Goal: Task Accomplishment & Management: Use online tool/utility

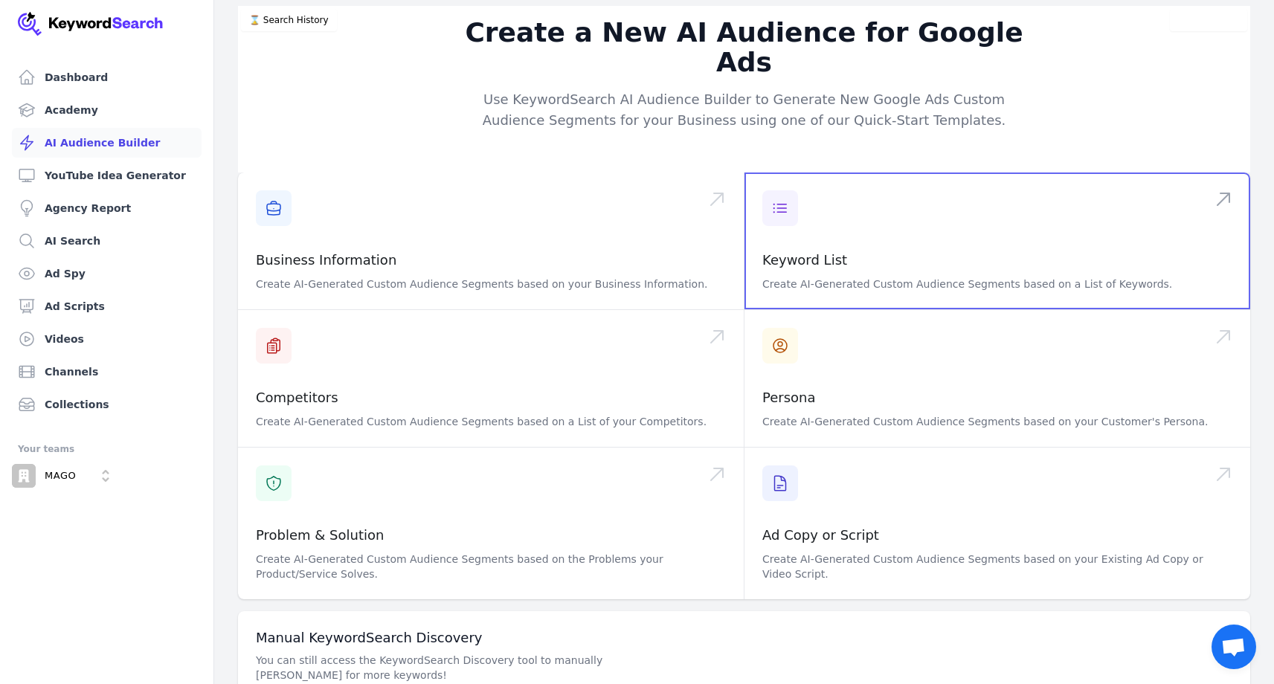
click at [831, 234] on span at bounding box center [997, 241] width 506 height 137
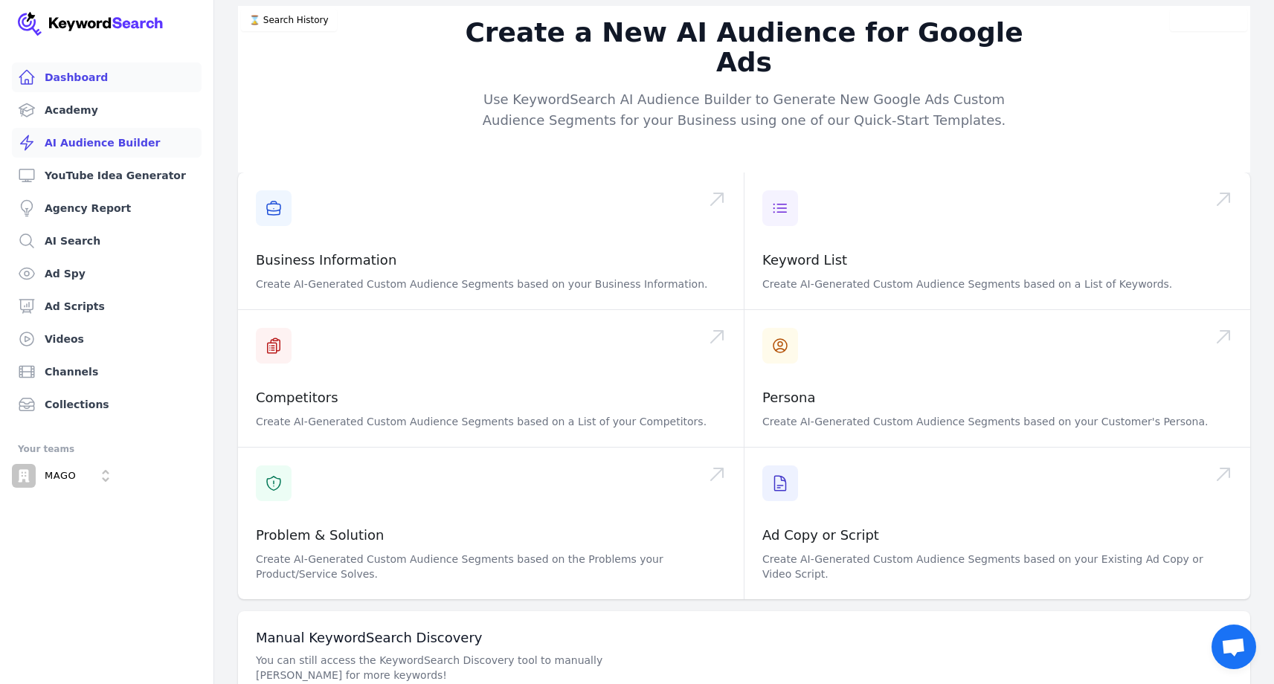
click at [75, 78] on link "Dashboard" at bounding box center [107, 77] width 190 height 30
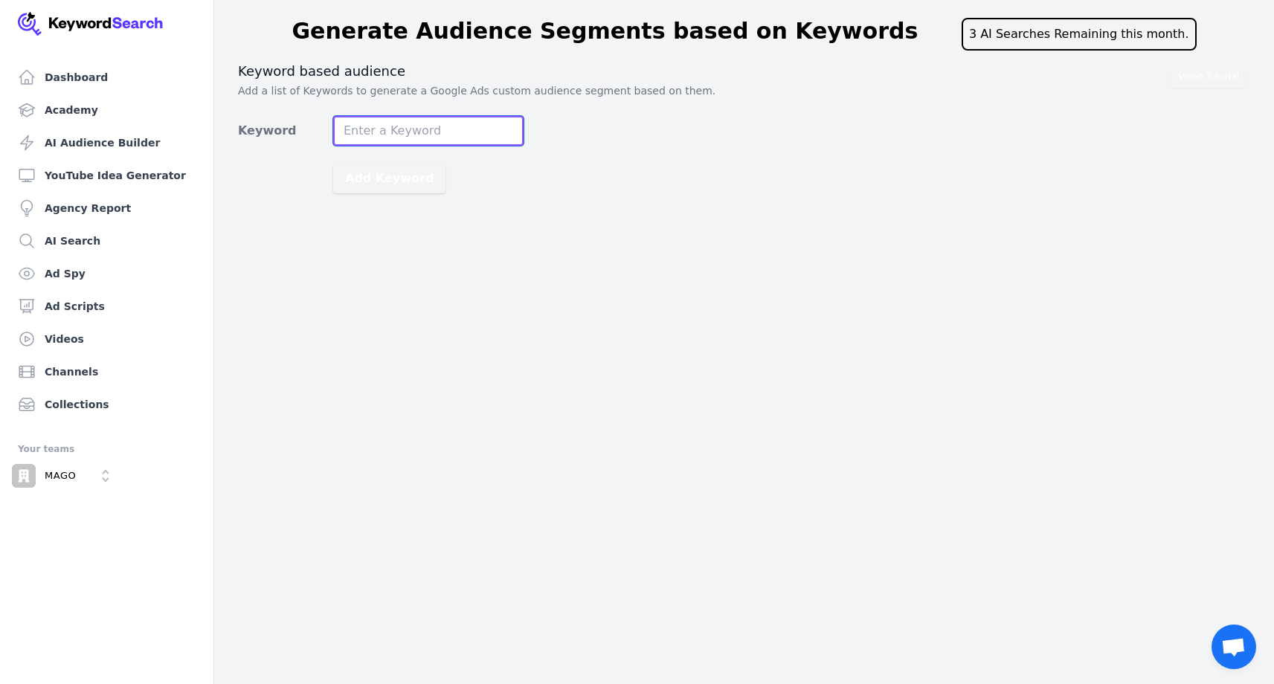
click at [417, 129] on input "Keyword" at bounding box center [428, 131] width 190 height 30
type input "cảm biến dòng điện"
click at [333, 164] on button "Add Keyword" at bounding box center [389, 179] width 112 height 30
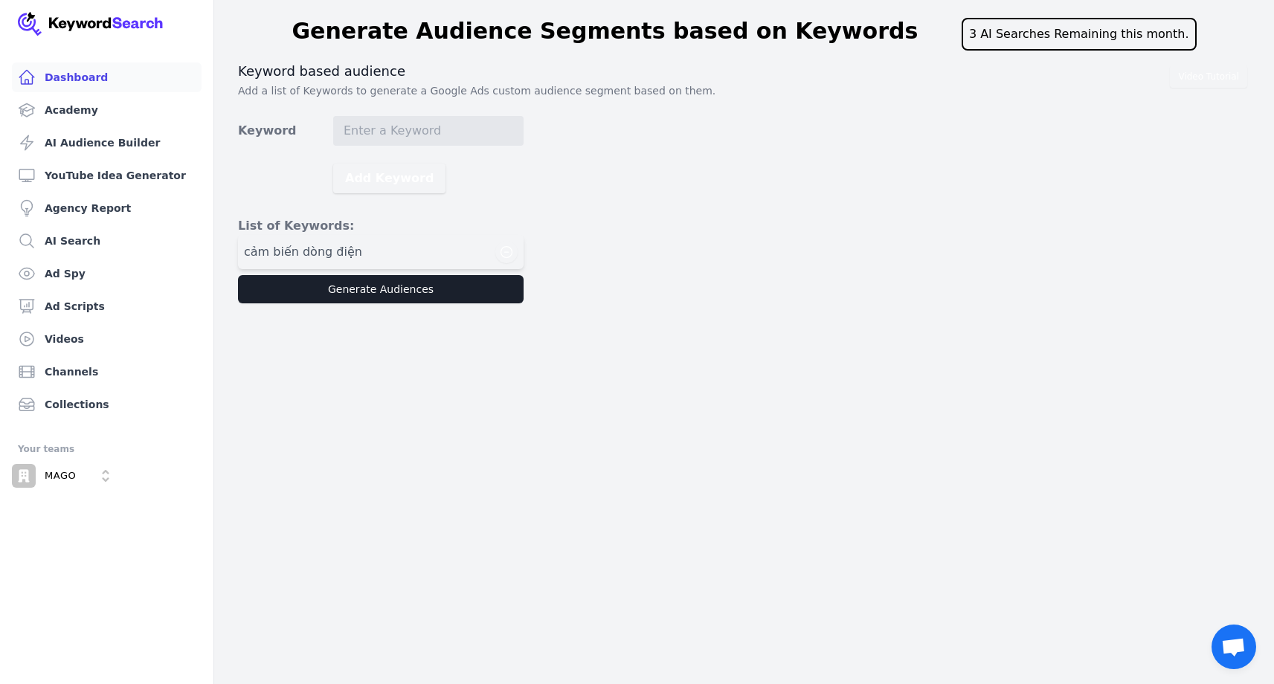
click at [83, 79] on link "Dashboard" at bounding box center [107, 77] width 190 height 30
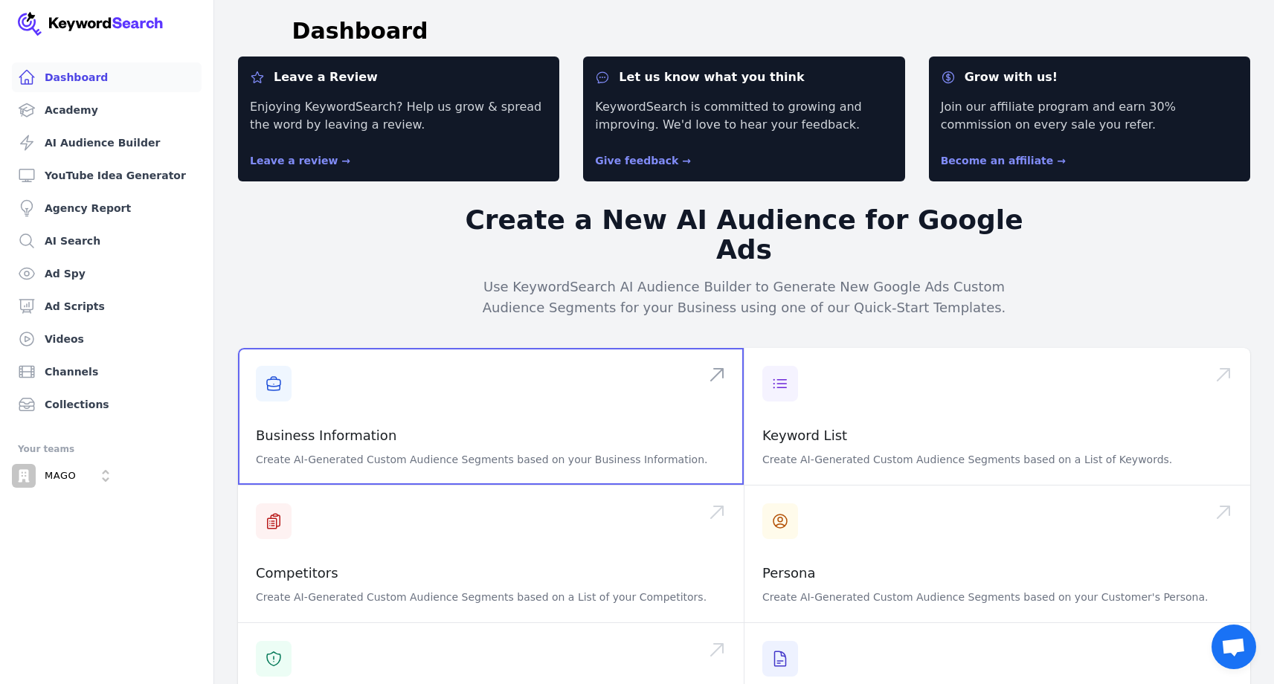
click at [441, 401] on span at bounding box center [491, 416] width 506 height 137
